Goal: Transaction & Acquisition: Purchase product/service

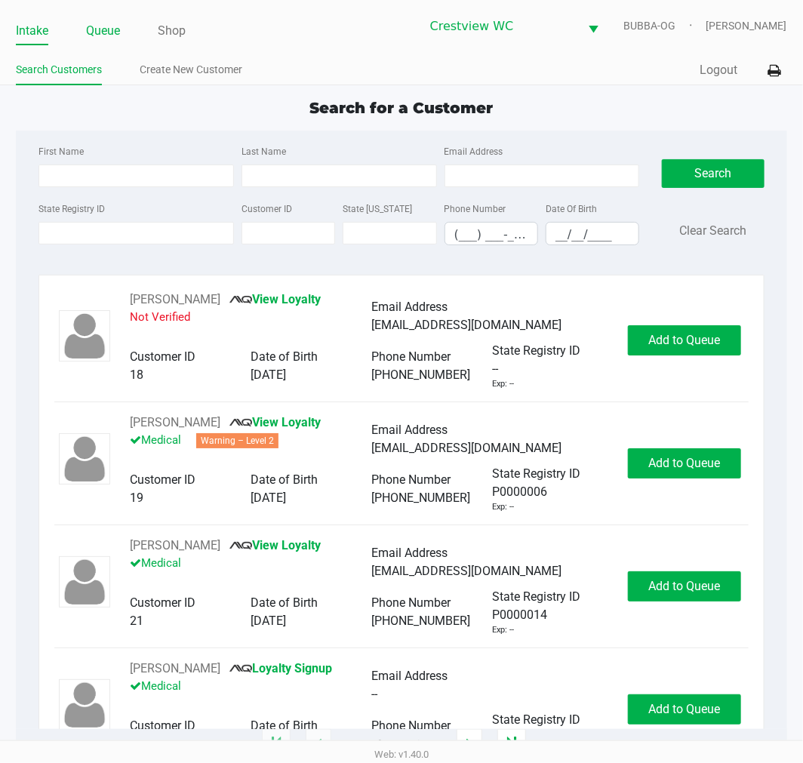
click at [116, 30] on link "Queue" at bounding box center [103, 30] width 34 height 21
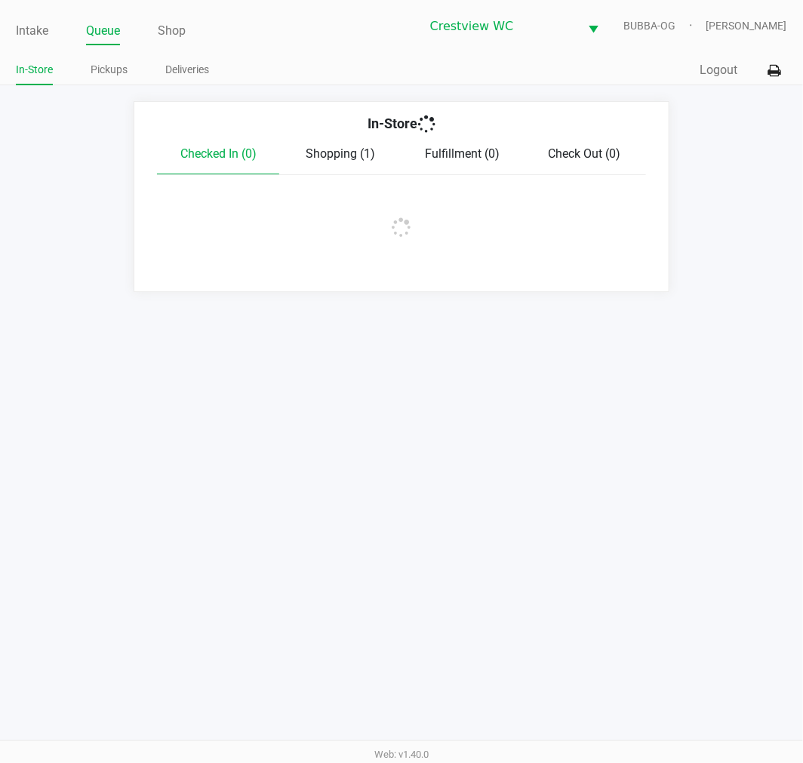
click at [118, 66] on link "Pickups" at bounding box center [109, 69] width 37 height 19
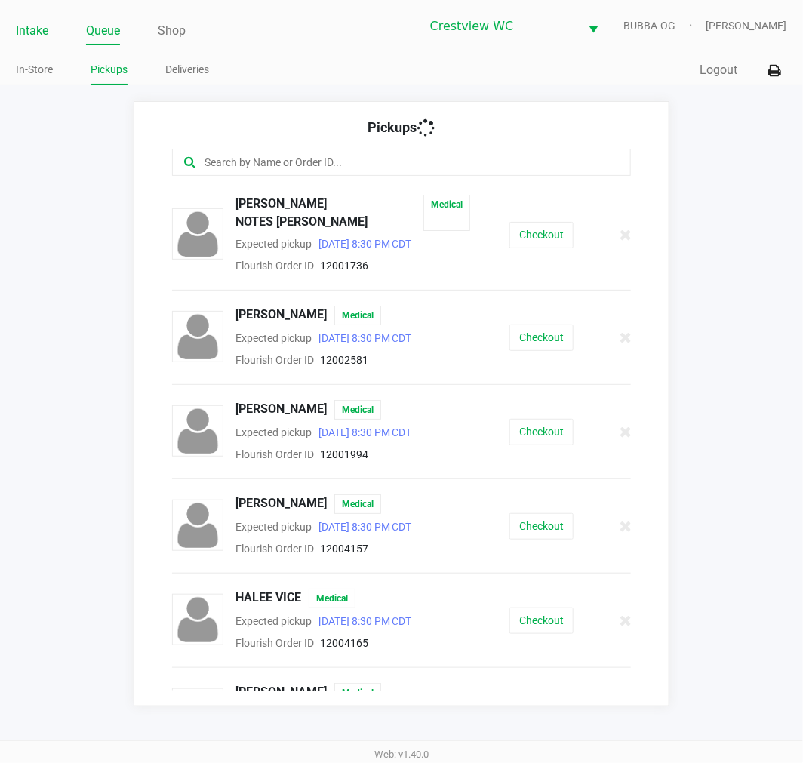
click at [34, 34] on link "Intake" at bounding box center [32, 30] width 32 height 21
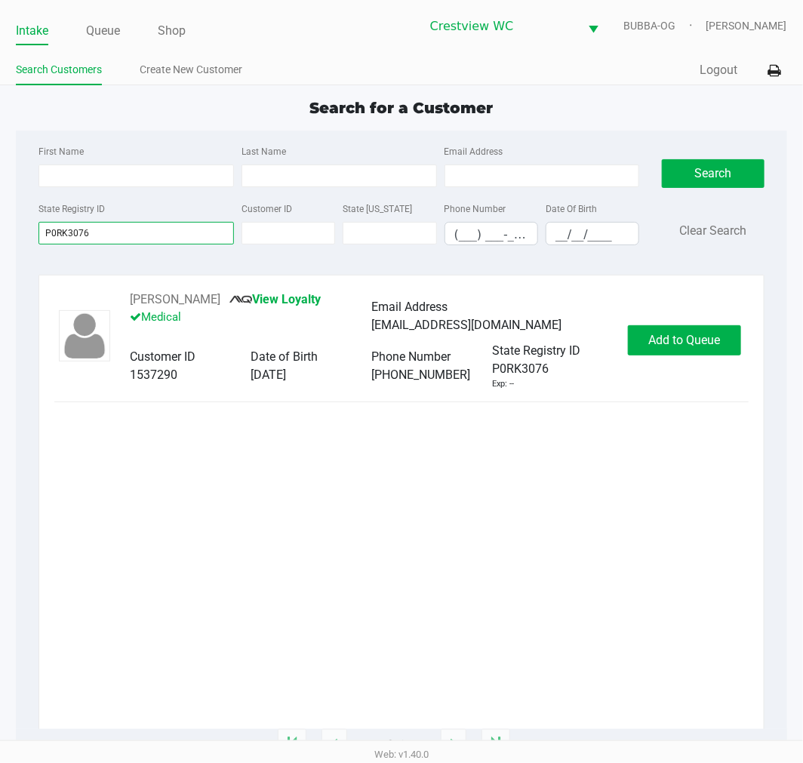
type input "P0RK3076"
click at [146, 291] on button "[PERSON_NAME]" at bounding box center [175, 300] width 91 height 18
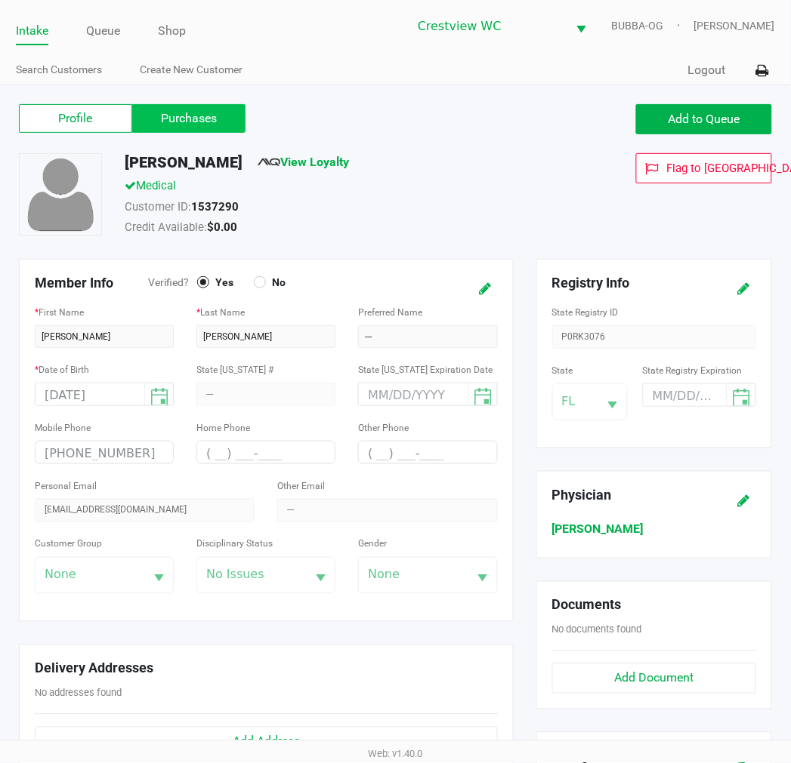
click at [200, 128] on label "Purchases" at bounding box center [188, 118] width 113 height 29
click at [0, 0] on 1 "Purchases" at bounding box center [0, 0] width 0 height 0
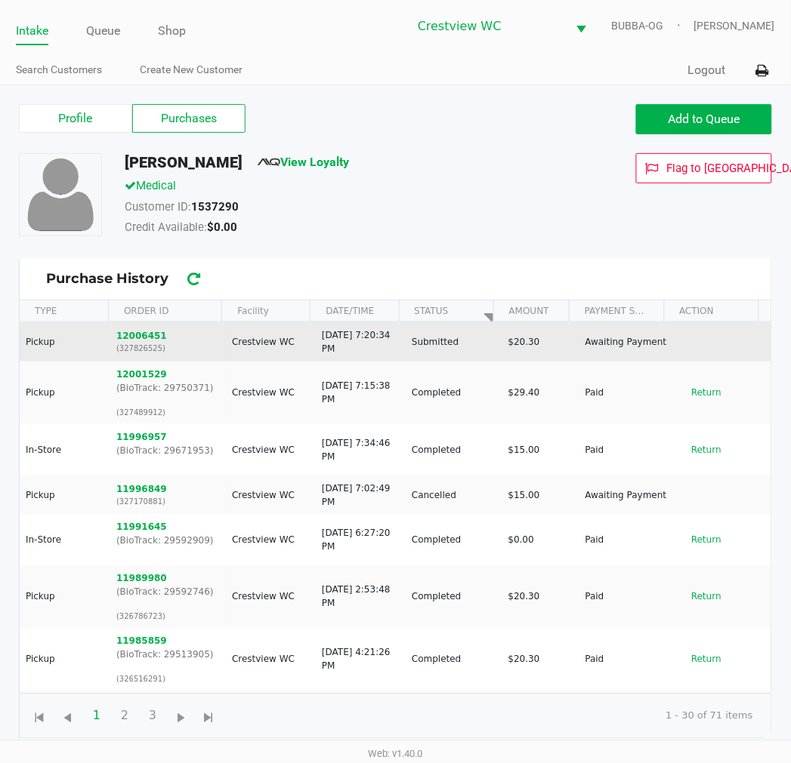
click at [159, 331] on td "12006451 (327826525)" at bounding box center [167, 341] width 116 height 39
click at [150, 336] on button "12006451" at bounding box center [141, 336] width 51 height 14
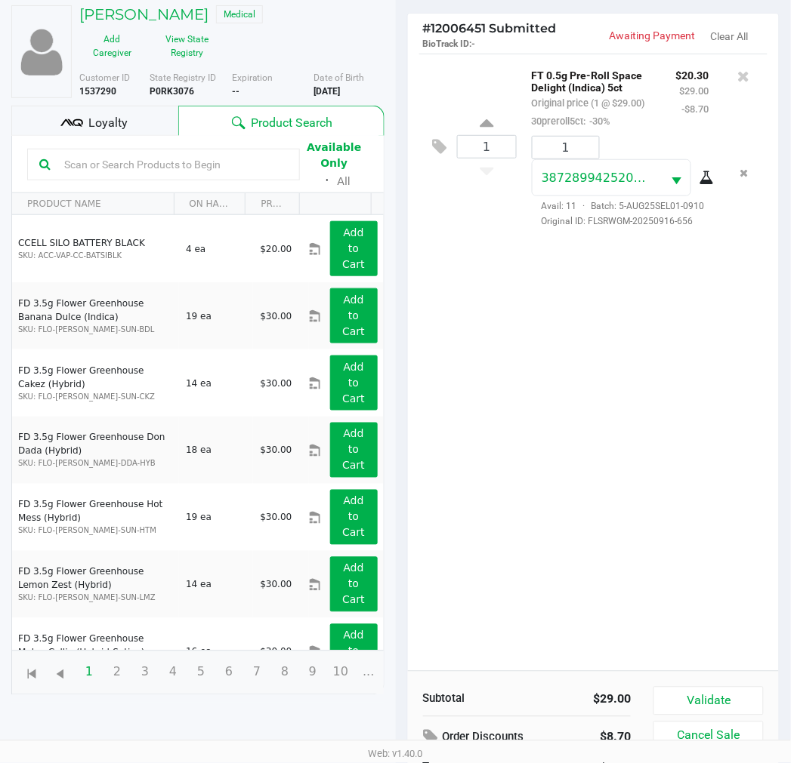
scroll to position [164, 0]
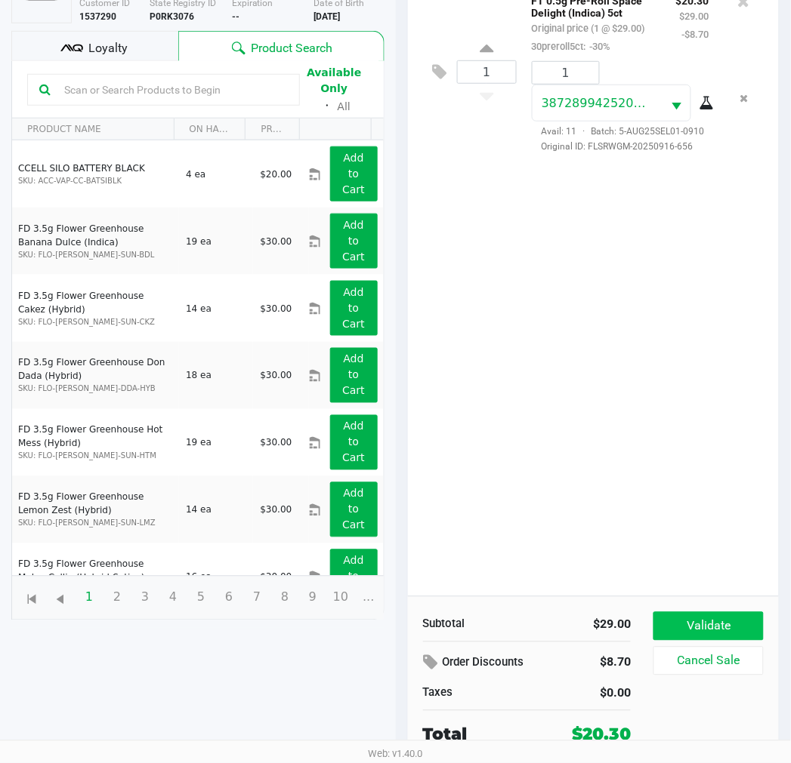
click at [710, 612] on div "Subtotal $29.00 Order Discounts $8.70 Taxes $0.00 Total $20.30 Validate Cancel …" at bounding box center [594, 680] width 372 height 166
click at [706, 614] on button "Validate" at bounding box center [707, 626] width 109 height 29
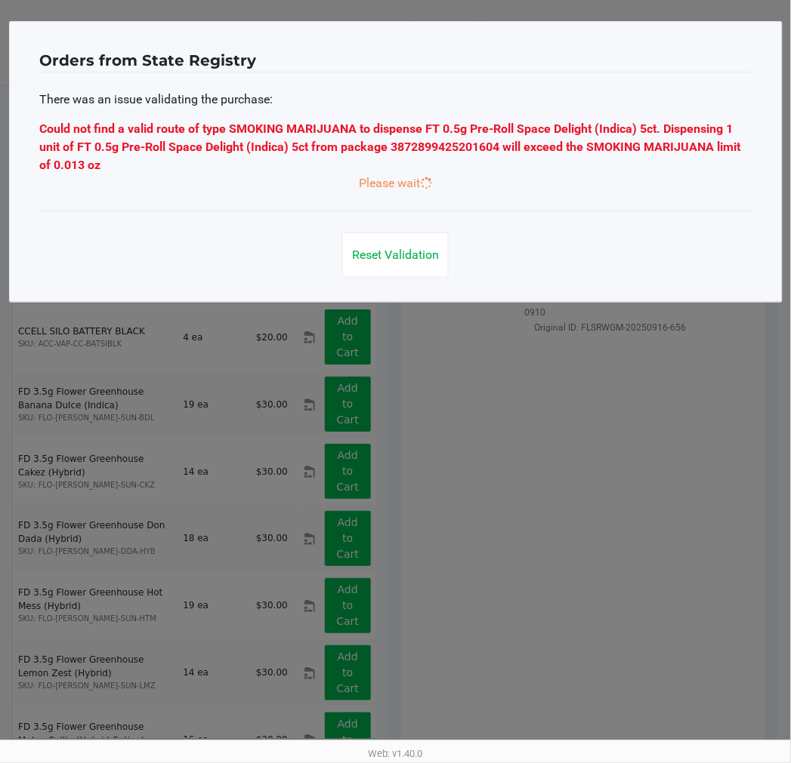
scroll to position [0, 0]
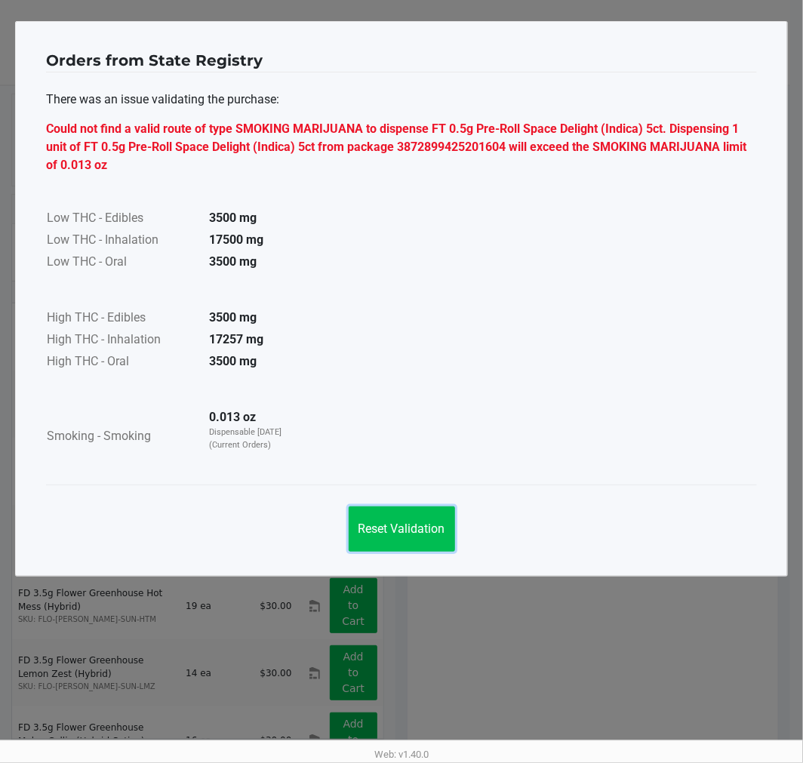
click at [413, 529] on span "Reset Validation" at bounding box center [402, 529] width 87 height 14
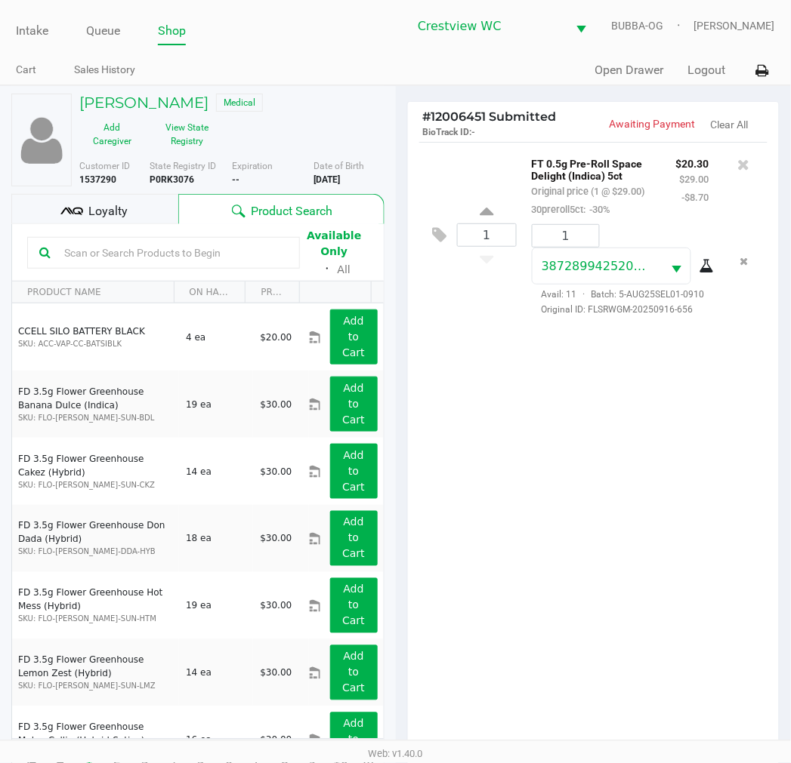
click at [616, 477] on div "1 FT 0.5g Pre-Roll Space Delight (Indica) 5ct Original price (1 @ $29.00) 30pre…" at bounding box center [594, 451] width 372 height 618
click at [749, 167] on icon at bounding box center [744, 164] width 12 height 15
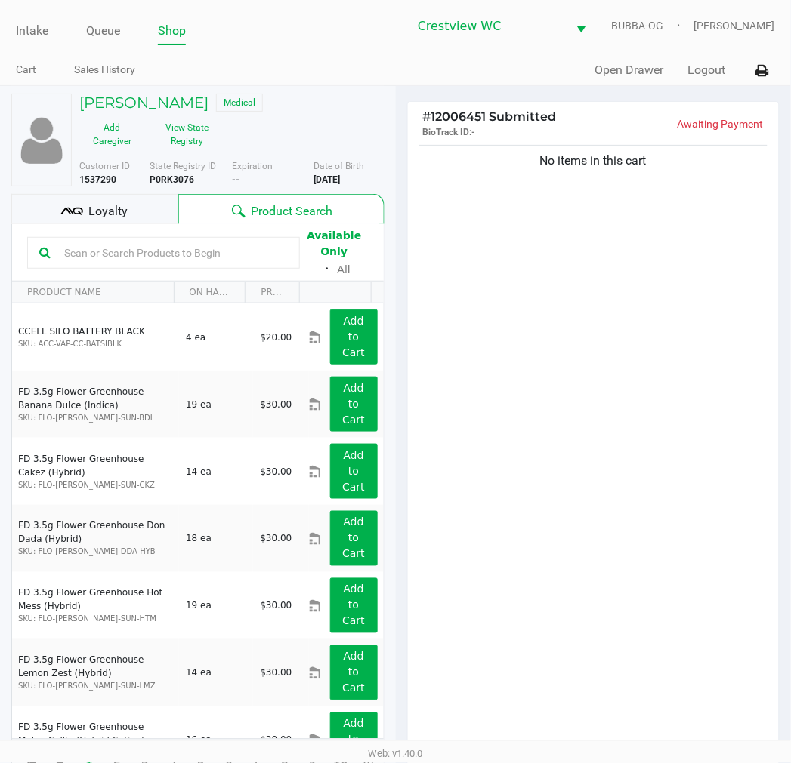
click at [171, 178] on b "P0RK3076" at bounding box center [172, 179] width 45 height 11
click at [172, 177] on b "P0RK3076" at bounding box center [172, 179] width 45 height 11
click at [193, 139] on button "View State Registry" at bounding box center [183, 135] width 76 height 38
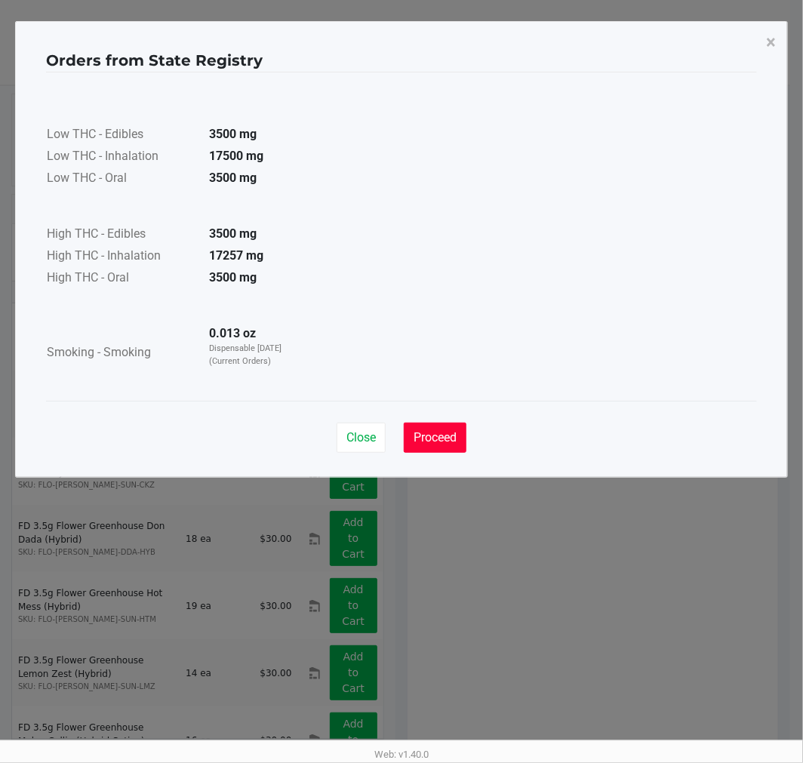
click at [458, 433] on button "Proceed" at bounding box center [435, 438] width 63 height 30
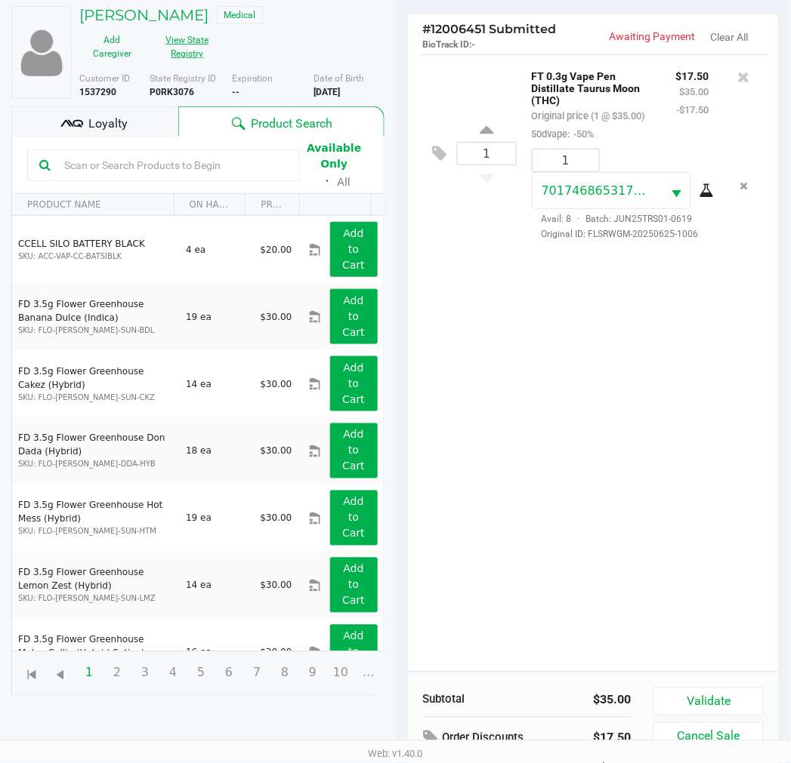
scroll to position [164, 0]
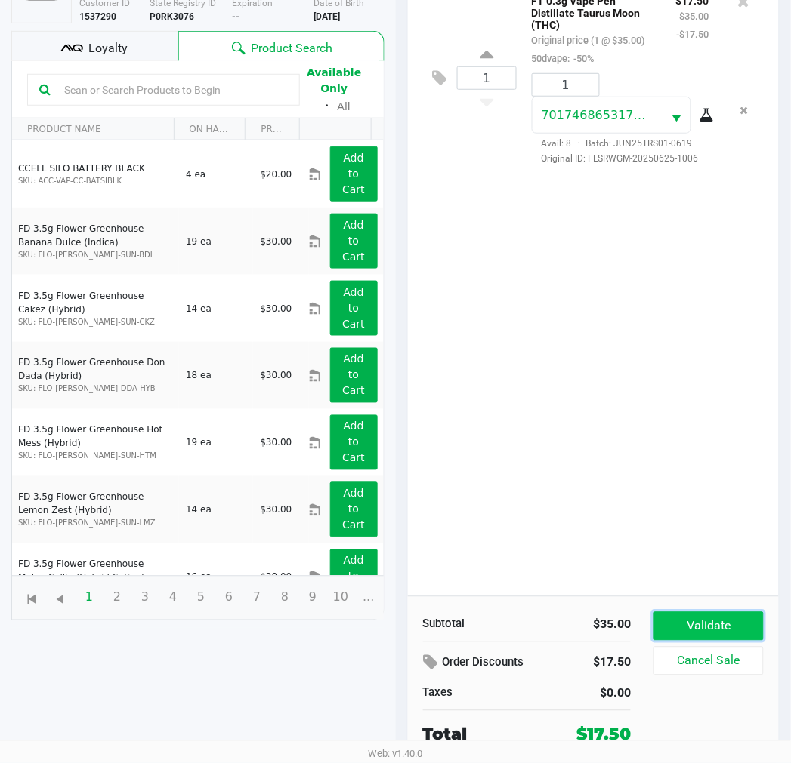
click at [686, 615] on button "Validate" at bounding box center [707, 626] width 109 height 29
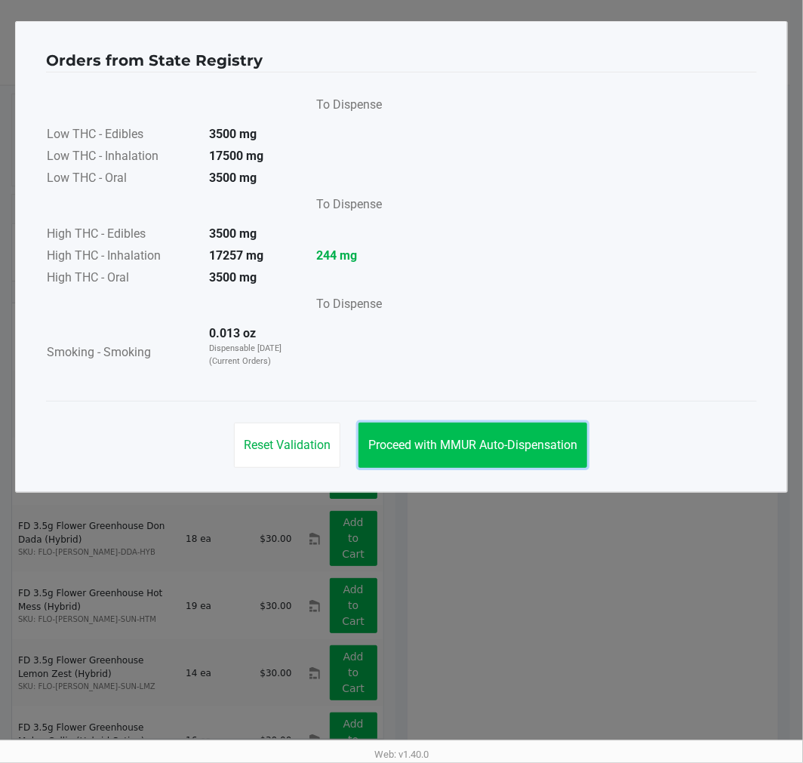
click at [494, 450] on span "Proceed with MMUR Auto-Dispensation" at bounding box center [473, 445] width 209 height 14
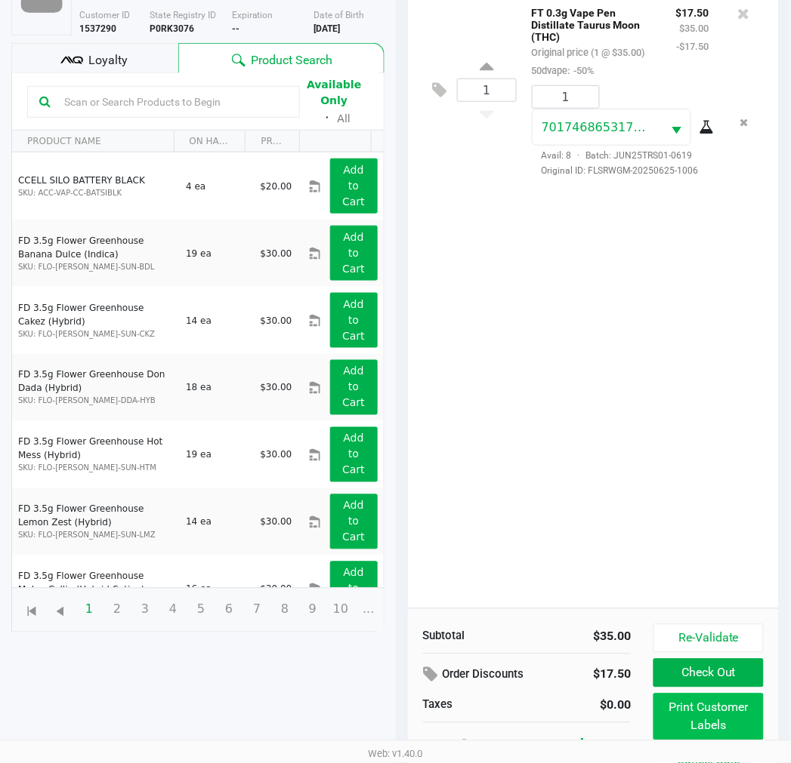
scroll to position [180, 0]
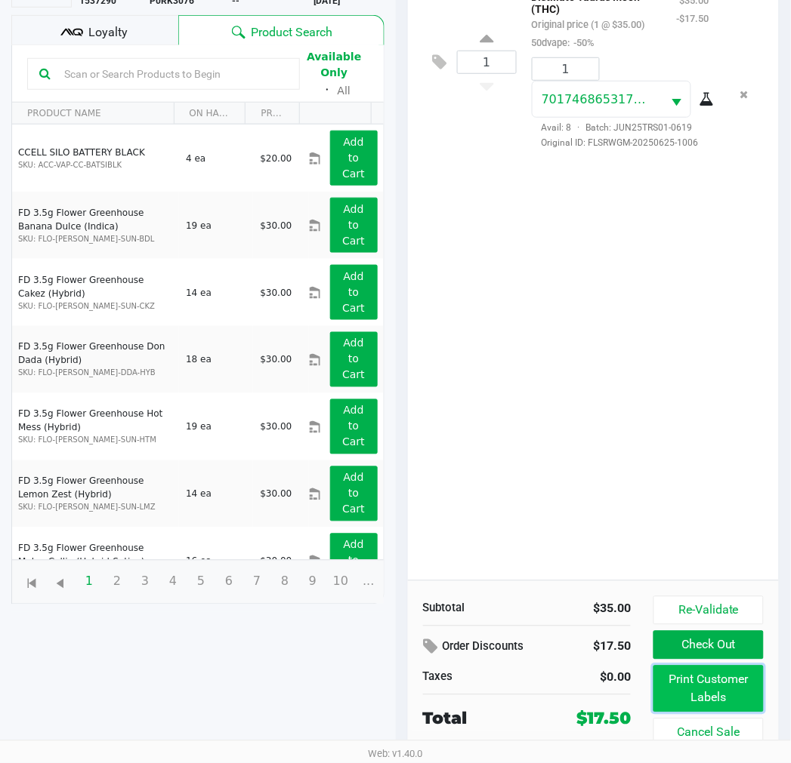
click at [722, 671] on button "Print Customer Labels" at bounding box center [707, 689] width 109 height 47
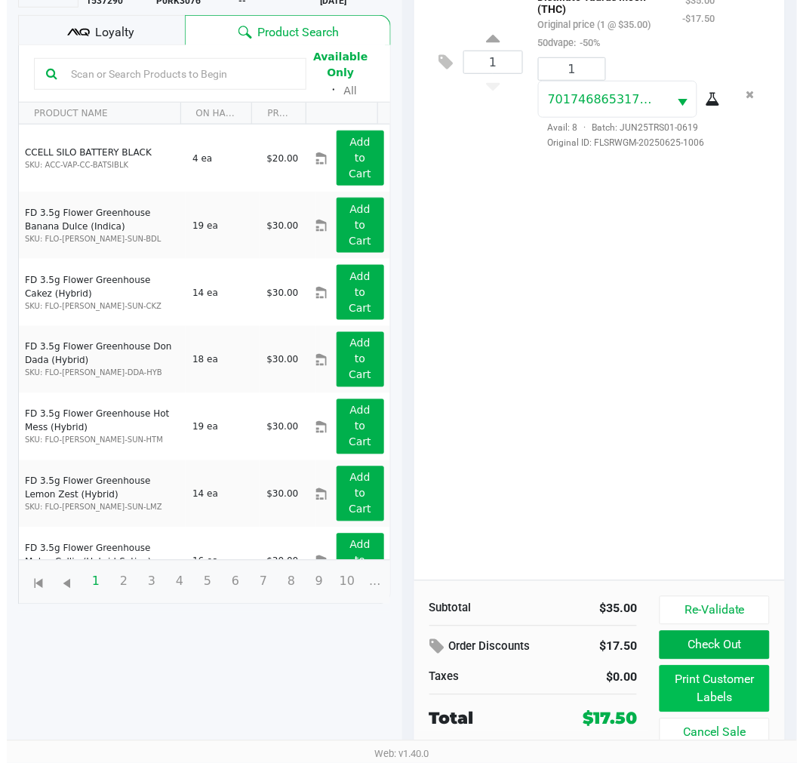
scroll to position [0, 0]
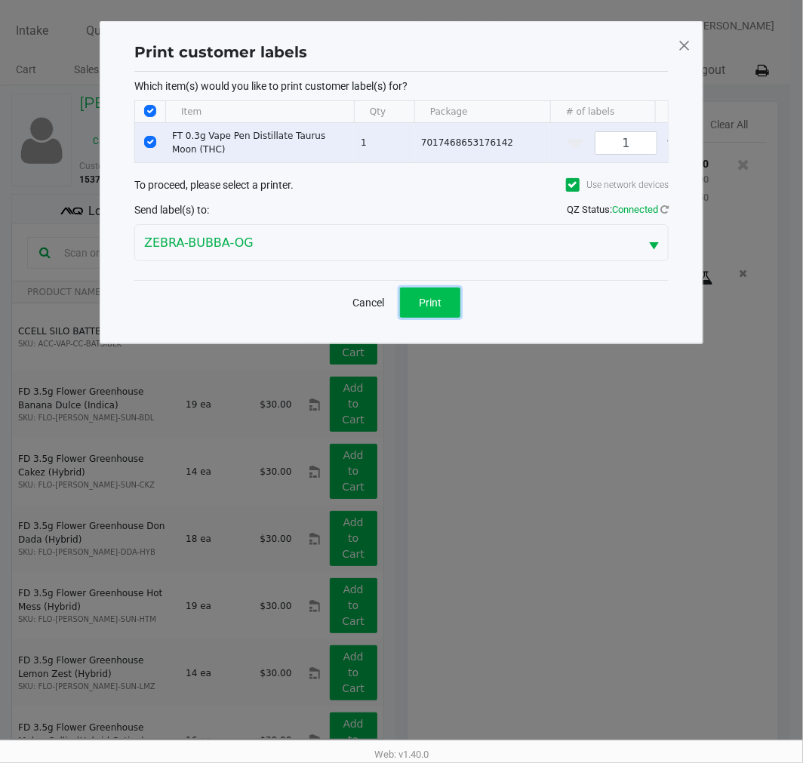
click at [421, 309] on span "Print" at bounding box center [430, 303] width 23 height 12
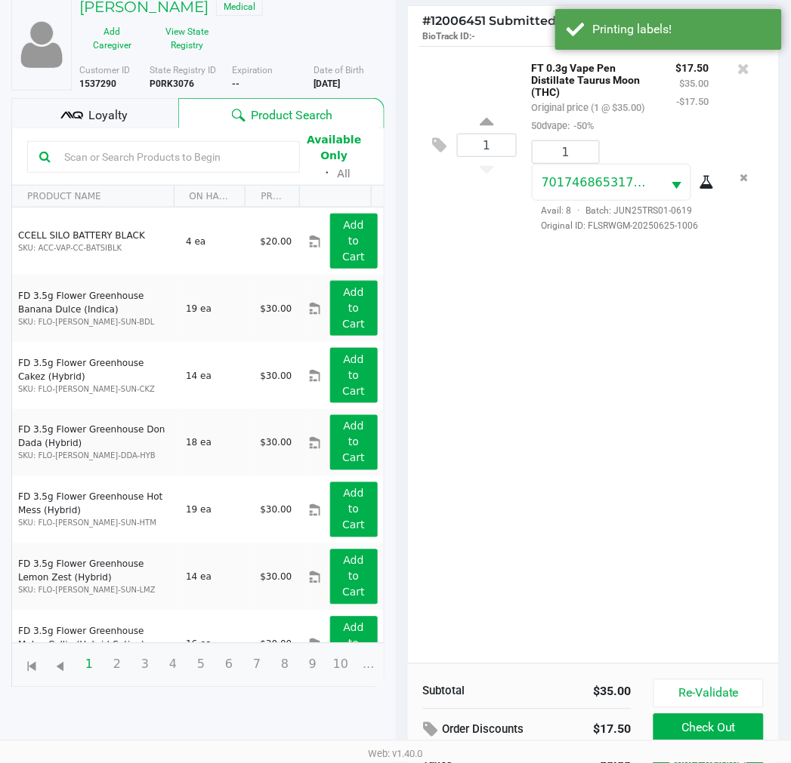
scroll to position [180, 0]
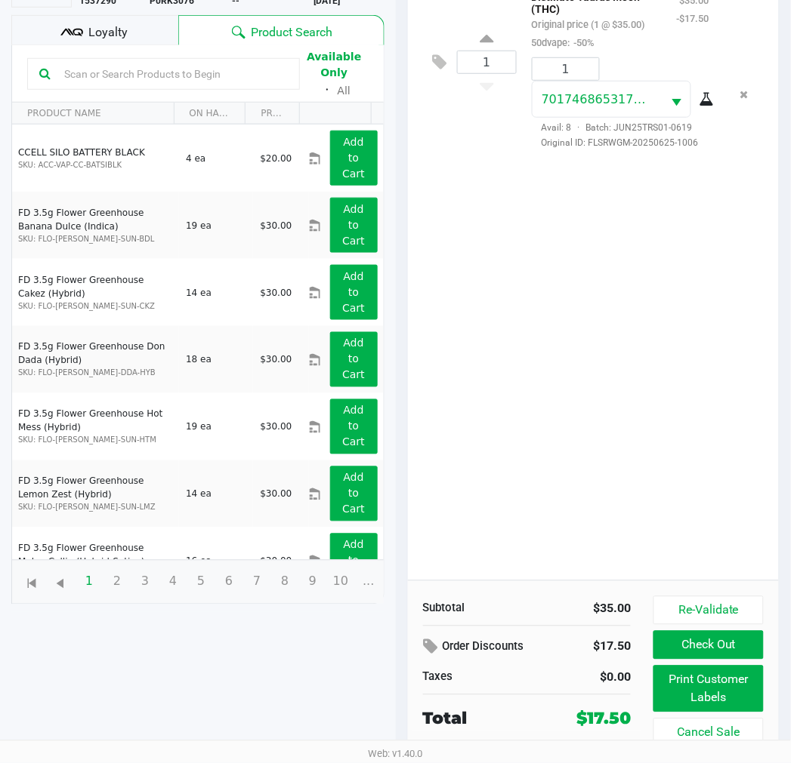
click at [710, 640] on button "Check Out" at bounding box center [707, 645] width 109 height 29
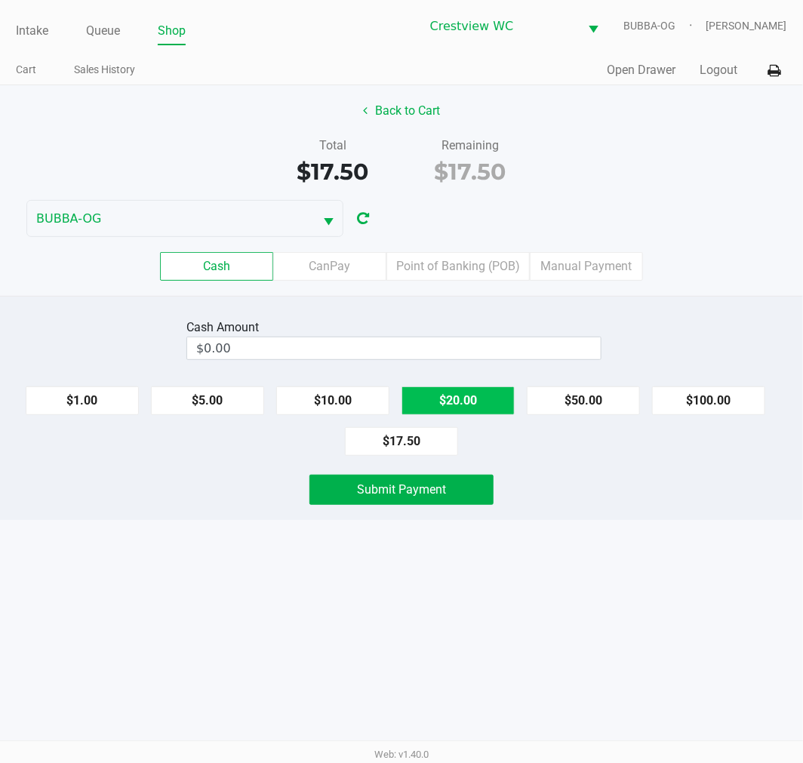
click at [464, 402] on button "$20.00" at bounding box center [458, 401] width 113 height 29
type input "$20.00"
click at [442, 495] on span "Submit Payment" at bounding box center [401, 490] width 89 height 14
